Goal: Task Accomplishment & Management: Use online tool/utility

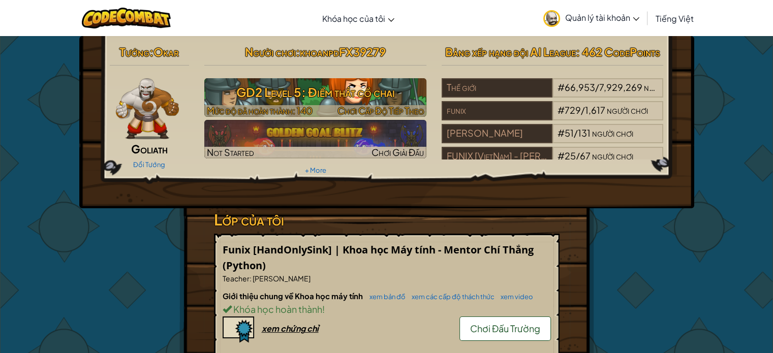
click at [337, 110] on span "Chơi Cấp Độ Tiếp Theo" at bounding box center [380, 111] width 86 height 12
select select "vi"
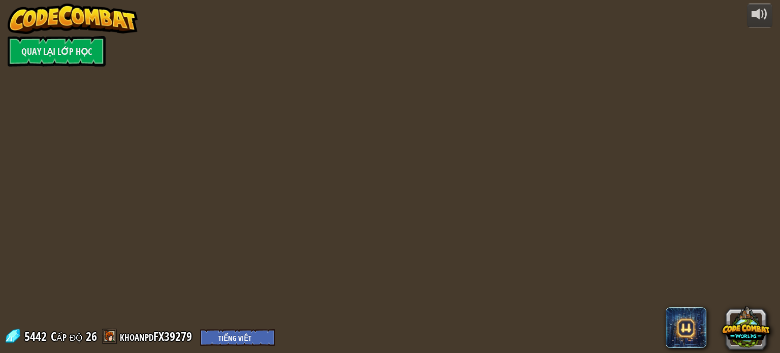
select select "vi"
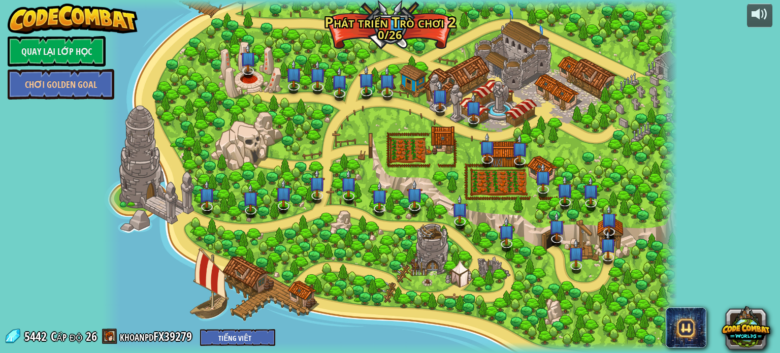
select select "vi"
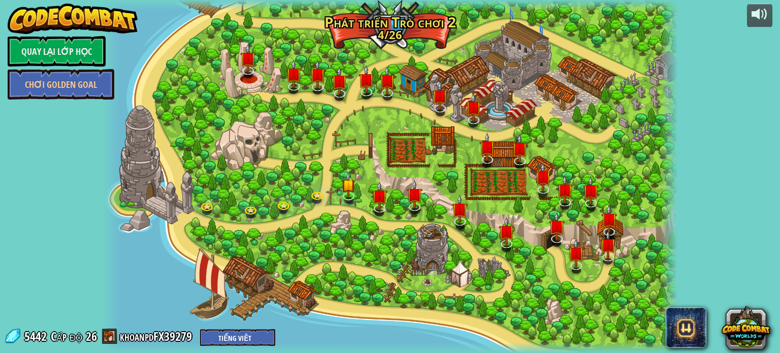
select select "vi"
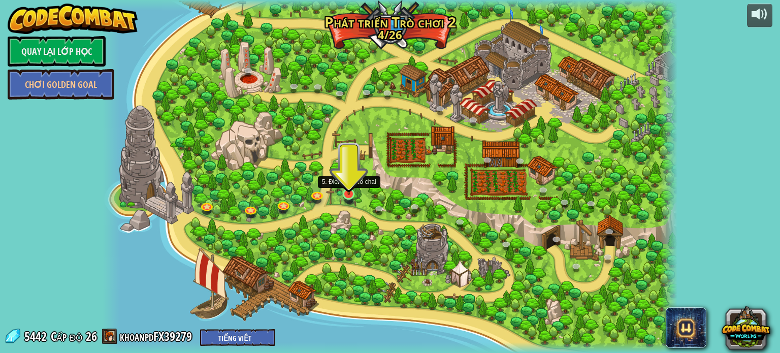
click at [344, 192] on img at bounding box center [349, 178] width 14 height 33
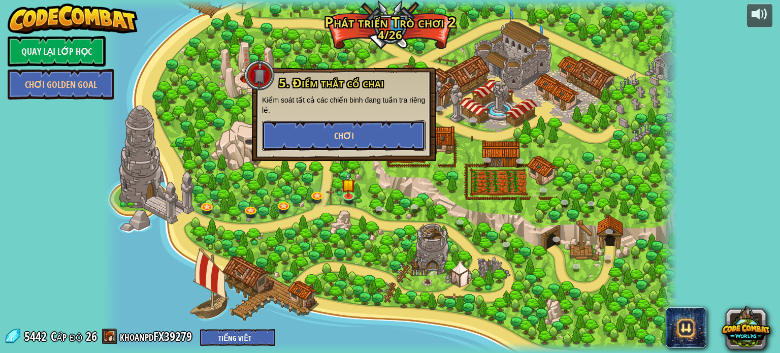
click at [321, 130] on button "Chơi" at bounding box center [344, 135] width 164 height 30
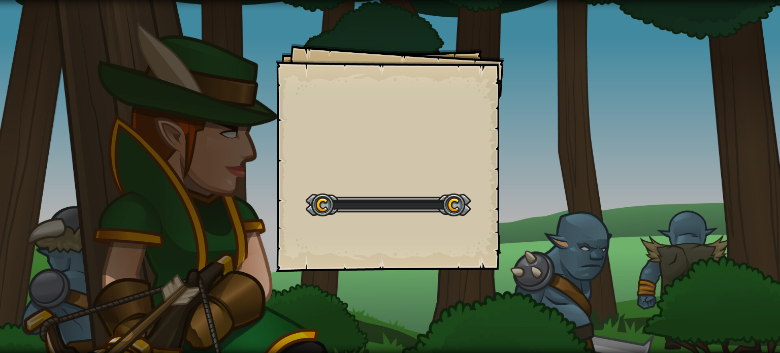
click at [344, 135] on div "Goals Start Level Không kết nối được với server Bạn cần mua gói dịch vụ để được…" at bounding box center [390, 158] width 229 height 229
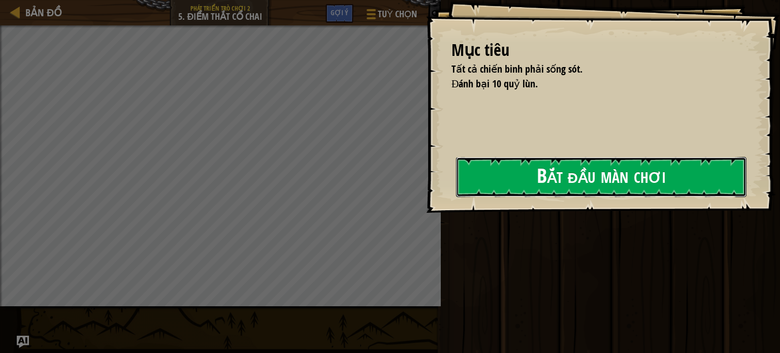
click at [593, 166] on button "Bắt đầu màn chơi" at bounding box center [601, 177] width 291 height 40
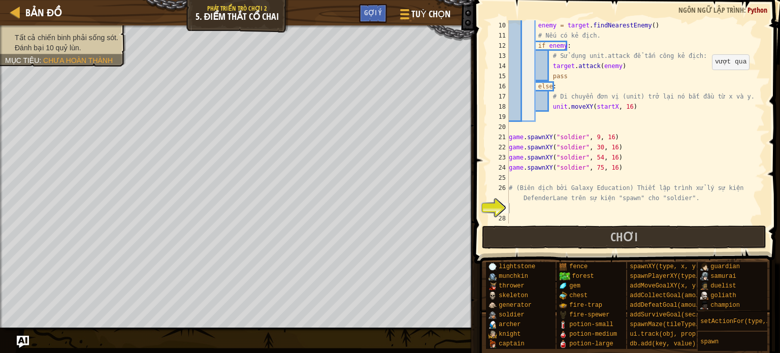
scroll to position [91, 0]
